Goal: Browse casually

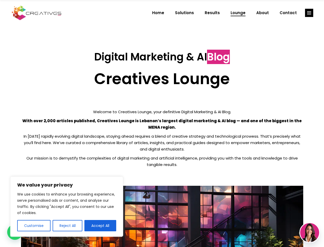
click at [162, 123] on p "With over 2,000 articles published, Creatives Lounge is Lebanon’s largest digit…" at bounding box center [162, 123] width 283 height 13
click at [34, 225] on button "Customise" at bounding box center [33, 225] width 33 height 11
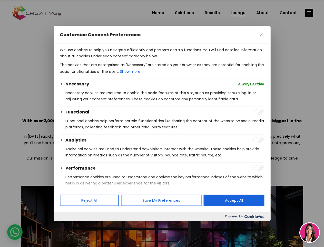
click at [67, 225] on div at bounding box center [162, 123] width 324 height 247
click at [100, 59] on p "We use cookies to help you navigate efficiently and perform certain functions. …" at bounding box center [162, 53] width 205 height 12
click at [310, 13] on div at bounding box center [162, 123] width 324 height 247
click at [310, 232] on img at bounding box center [310, 232] width 19 height 19
